Goal: Task Accomplishment & Management: Use online tool/utility

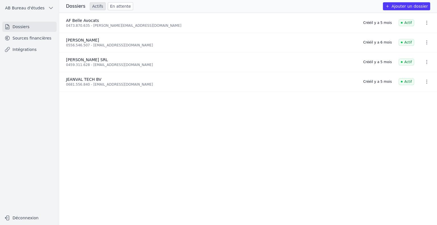
click at [402, 4] on button "Ajouter un dossier" at bounding box center [406, 6] width 47 height 8
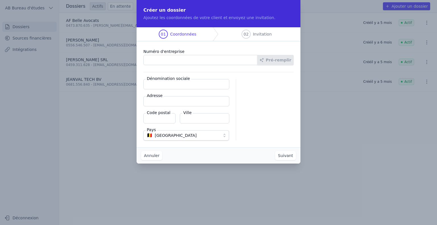
click at [154, 156] on button "Annuler" at bounding box center [151, 155] width 21 height 9
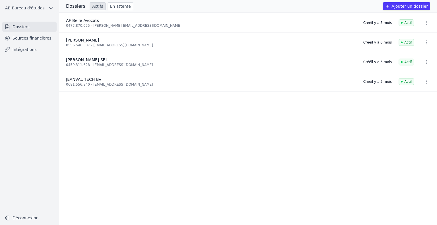
click at [129, 42] on div "[PERSON_NAME]" at bounding box center [211, 40] width 290 height 6
click at [425, 40] on icon "button" at bounding box center [427, 43] width 6 height 6
click at [327, 135] on div at bounding box center [218, 112] width 437 height 225
click at [39, 40] on link "Sources financières" at bounding box center [29, 38] width 54 height 10
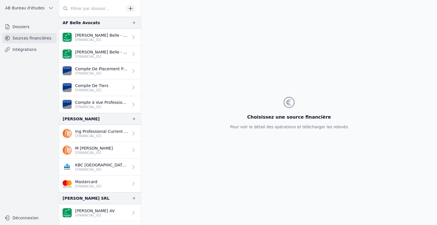
click at [132, 118] on icon "button" at bounding box center [133, 118] width 3 height 3
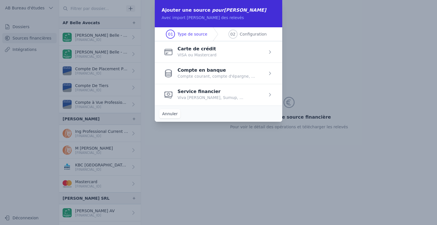
click at [223, 55] on span "button" at bounding box center [218, 51] width 127 height 21
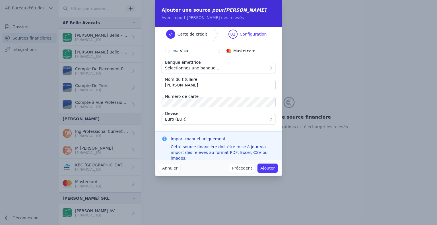
click at [271, 68] on button "Sélectionnez une banque..." at bounding box center [218, 68] width 114 height 10
click at [171, 170] on button "Annuler" at bounding box center [169, 167] width 21 height 9
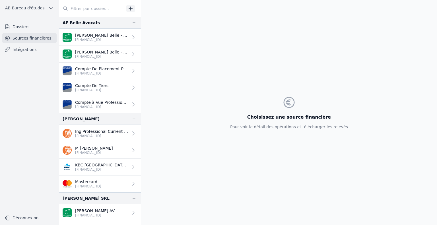
click at [134, 121] on button "button" at bounding box center [133, 118] width 9 height 7
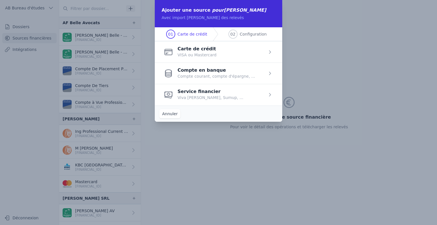
click at [229, 80] on span "button" at bounding box center [218, 73] width 127 height 21
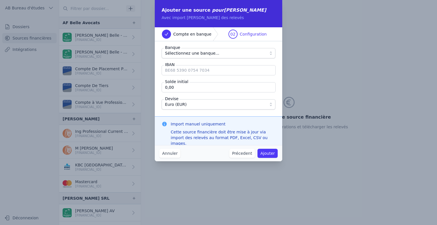
click at [272, 55] on button "Sélectionnez une banque..." at bounding box center [218, 53] width 114 height 10
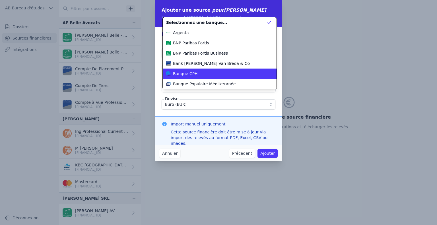
click at [237, 72] on div "Banque CPH" at bounding box center [216, 74] width 100 height 6
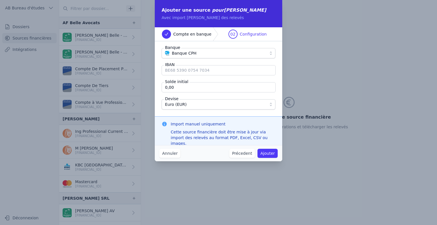
click at [167, 152] on button "Annuler" at bounding box center [169, 153] width 21 height 9
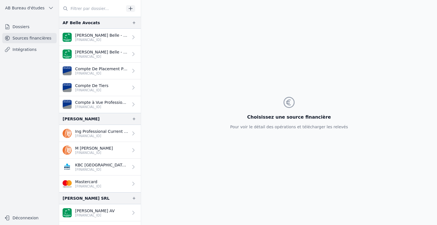
click at [132, 117] on icon "button" at bounding box center [134, 119] width 5 height 5
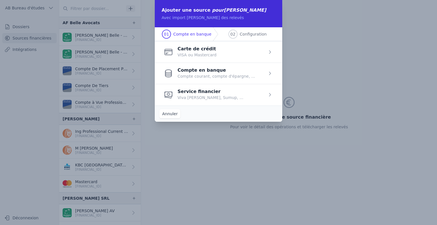
click at [206, 100] on span "button" at bounding box center [218, 94] width 127 height 21
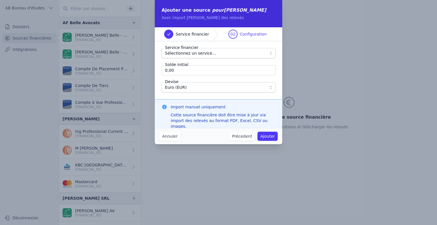
click at [257, 54] on span "Sélectionnez un service..." at bounding box center [214, 53] width 99 height 7
click at [165, 136] on button "Annuler" at bounding box center [169, 136] width 21 height 9
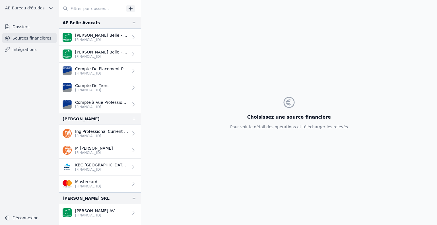
click at [27, 53] on link "Intégrations" at bounding box center [29, 49] width 54 height 10
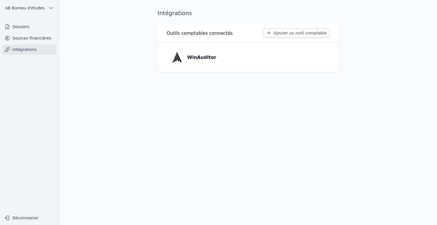
click at [285, 31] on button "Ajouter un outil comptable" at bounding box center [296, 32] width 66 height 9
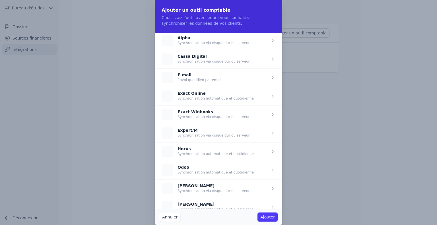
scroll to position [20, 0]
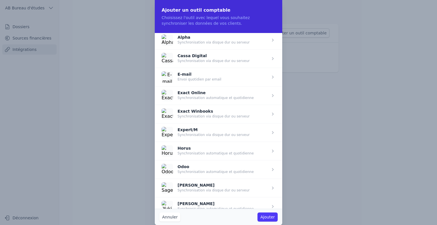
click at [246, 97] on span "button" at bounding box center [218, 95] width 127 height 18
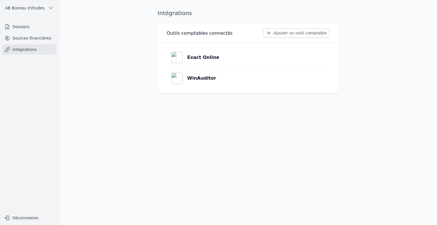
click at [313, 59] on link "Exact Online" at bounding box center [248, 57] width 163 height 20
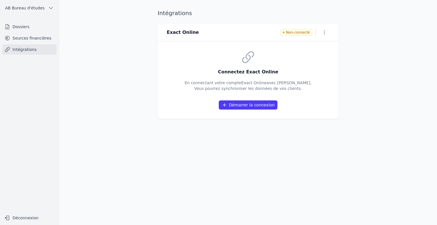
click at [319, 30] on div "Non-connecté" at bounding box center [304, 32] width 49 height 8
click at [319, 30] on button "button" at bounding box center [324, 32] width 10 height 8
click at [314, 57] on button "Supprimer" at bounding box center [314, 54] width 35 height 10
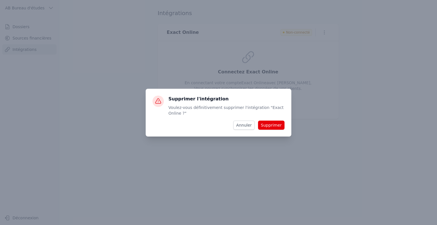
click at [272, 123] on button "Supprimer" at bounding box center [271, 125] width 26 height 9
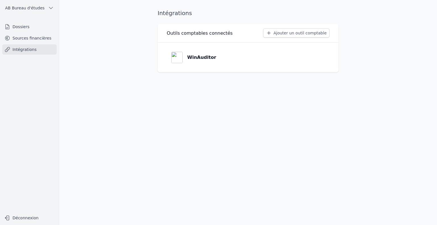
click at [296, 33] on button "Ajouter un outil comptable" at bounding box center [296, 32] width 66 height 9
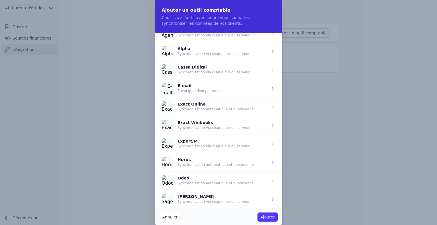
scroll to position [26, 0]
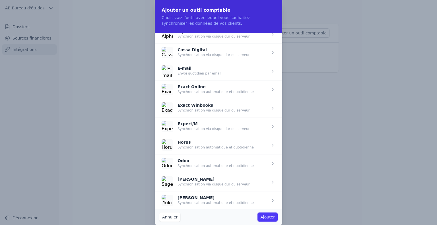
drag, startPoint x: 266, startPoint y: 198, endPoint x: 241, endPoint y: 198, distance: 25.0
click at [241, 198] on span "button" at bounding box center [218, 200] width 127 height 18
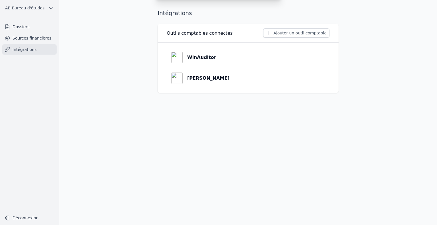
click at [241, 198] on div "Ajouter un outil comptable Choisissez l'outil avec lequel vous souhaitez synchr…" at bounding box center [218, 112] width 437 height 225
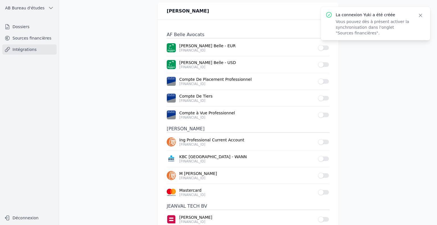
scroll to position [32, 0]
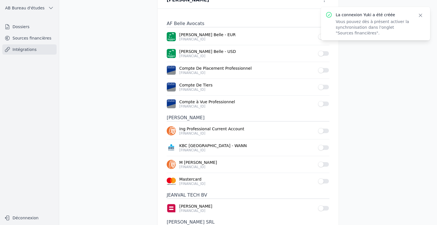
click at [324, 130] on button "Use setting" at bounding box center [323, 131] width 11 height 6
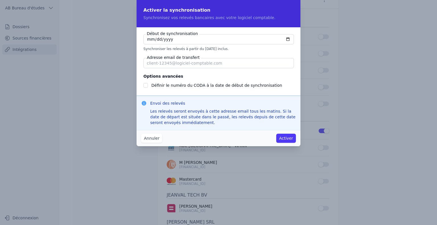
click at [148, 137] on button "Annuler" at bounding box center [151, 138] width 21 height 9
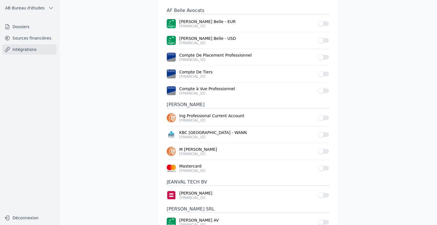
scroll to position [0, 0]
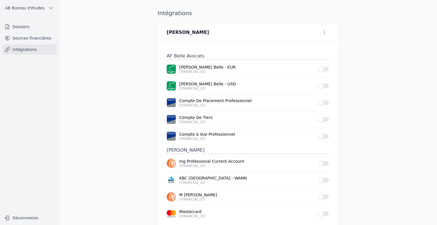
click at [16, 38] on link "Sources financières" at bounding box center [29, 38] width 54 height 10
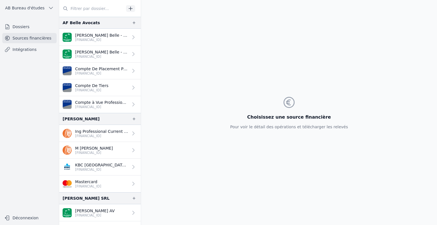
click at [109, 128] on p "Ing Professional Current Account" at bounding box center [101, 131] width 53 height 6
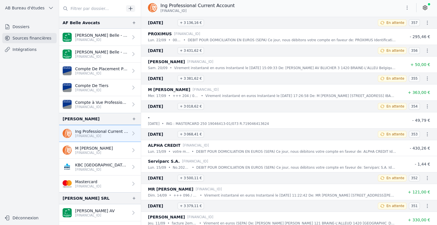
click at [408, 4] on button "button" at bounding box center [406, 7] width 11 height 9
click at [139, 198] on div at bounding box center [218, 112] width 437 height 225
click at [409, 4] on button "button" at bounding box center [406, 7] width 11 height 9
drag, startPoint x: 378, startPoint y: 5, endPoint x: 426, endPoint y: 9, distance: 48.8
click at [426, 9] on div at bounding box center [218, 112] width 437 height 225
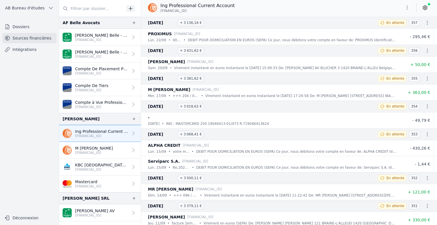
click at [426, 9] on icon at bounding box center [425, 8] width 6 height 6
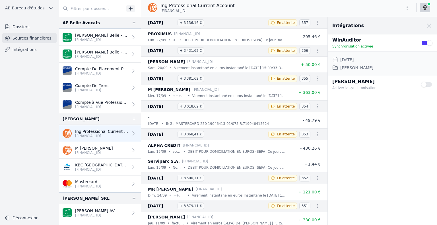
click at [429, 25] on span at bounding box center [428, 25] width 13 height 13
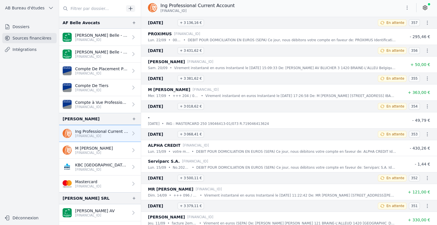
click at [22, 51] on link "Intégrations" at bounding box center [29, 49] width 54 height 10
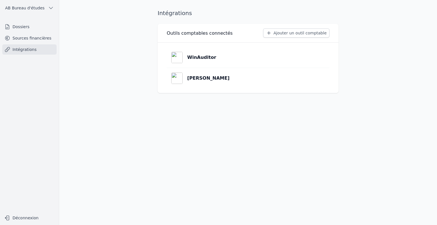
click at [289, 28] on button "Ajouter un outil comptable" at bounding box center [296, 32] width 66 height 9
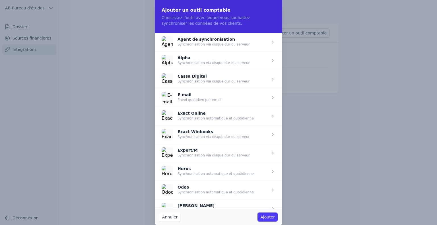
click at [208, 138] on span "button" at bounding box center [218, 134] width 127 height 18
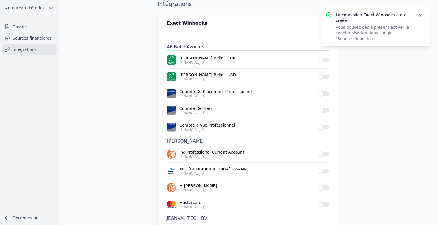
scroll to position [19, 0]
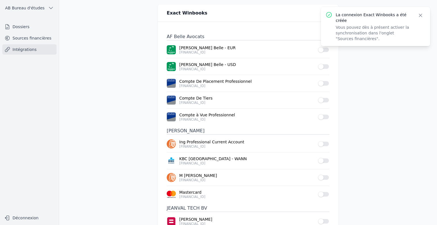
click at [322, 142] on button "Use setting" at bounding box center [323, 144] width 11 height 6
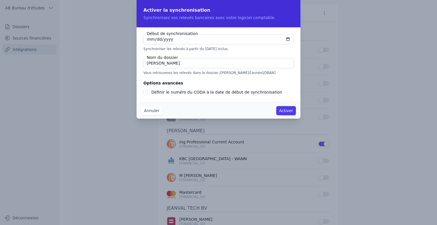
click at [151, 109] on button "Annuler" at bounding box center [151, 110] width 21 height 9
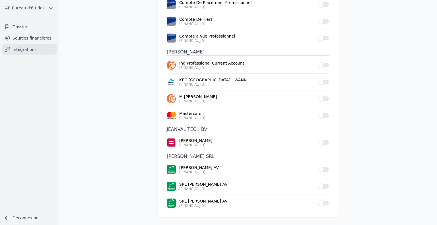
scroll to position [0, 0]
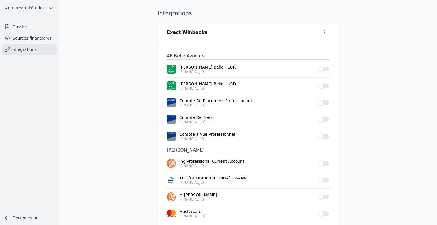
click at [39, 49] on link "Intégrations" at bounding box center [29, 49] width 54 height 10
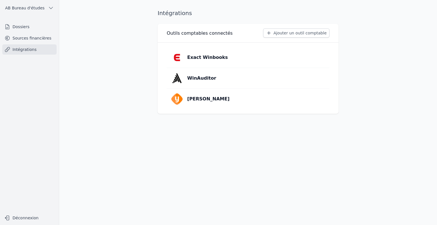
click at [309, 34] on button "Ajouter un outil comptable" at bounding box center [296, 32] width 66 height 9
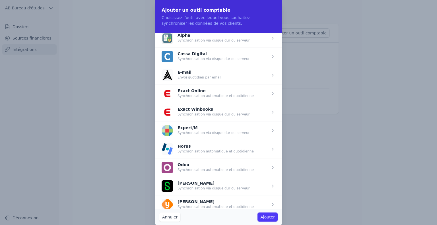
scroll to position [23, 0]
click at [219, 170] on span "button" at bounding box center [218, 167] width 127 height 18
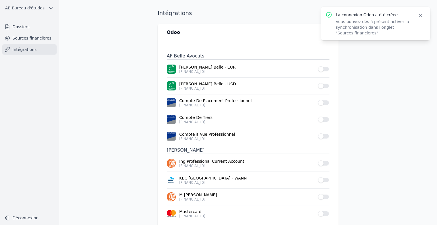
click at [325, 162] on button "Use setting" at bounding box center [323, 163] width 11 height 6
